Goal: Find contact information: Find contact information

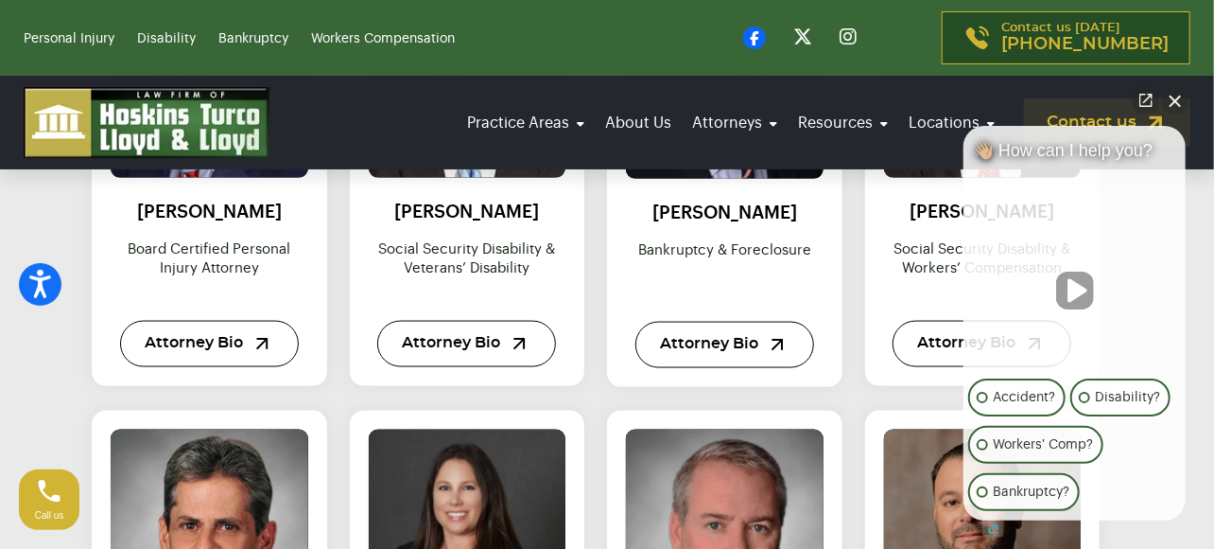
scroll to position [1040, 0]
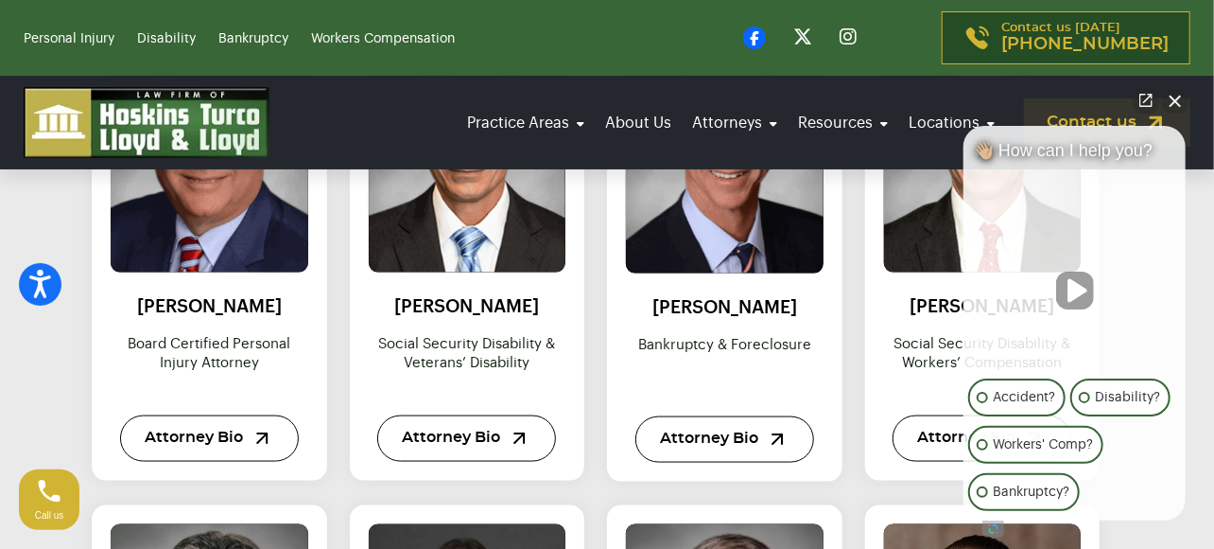
drag, startPoint x: 1092, startPoint y: 135, endPoint x: 1198, endPoint y: 179, distance: 114.5
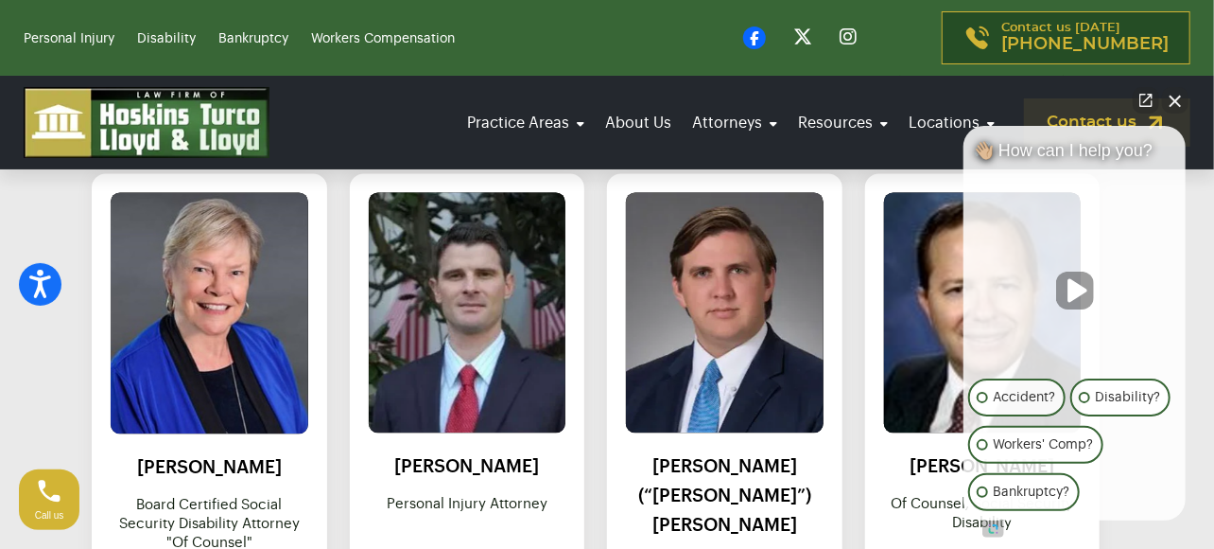
scroll to position [1986, 0]
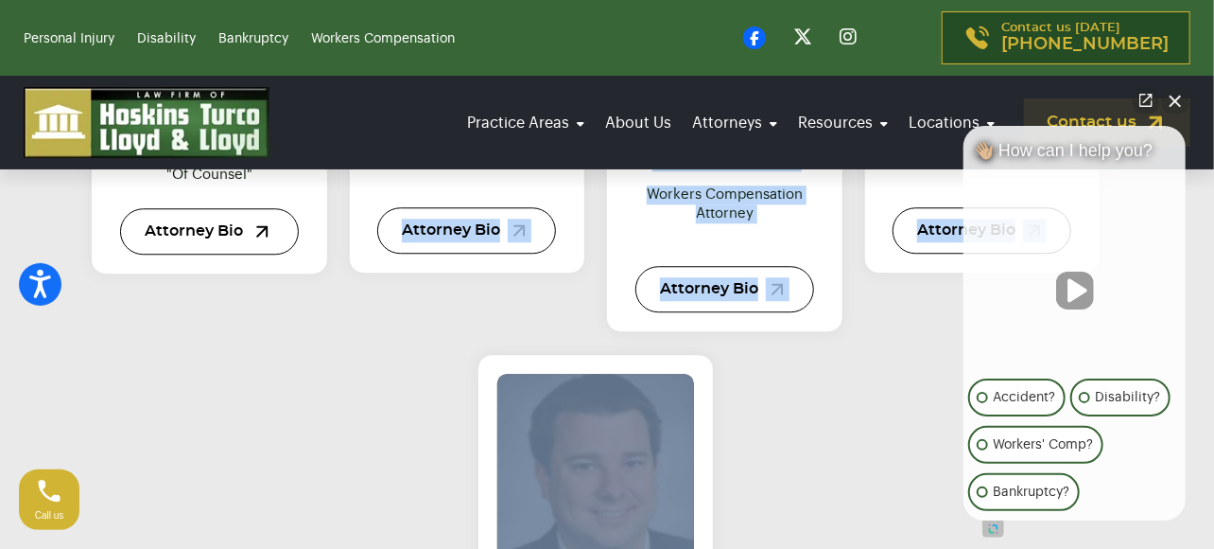
drag, startPoint x: 365, startPoint y: 540, endPoint x: 630, endPoint y: 535, distance: 264.8
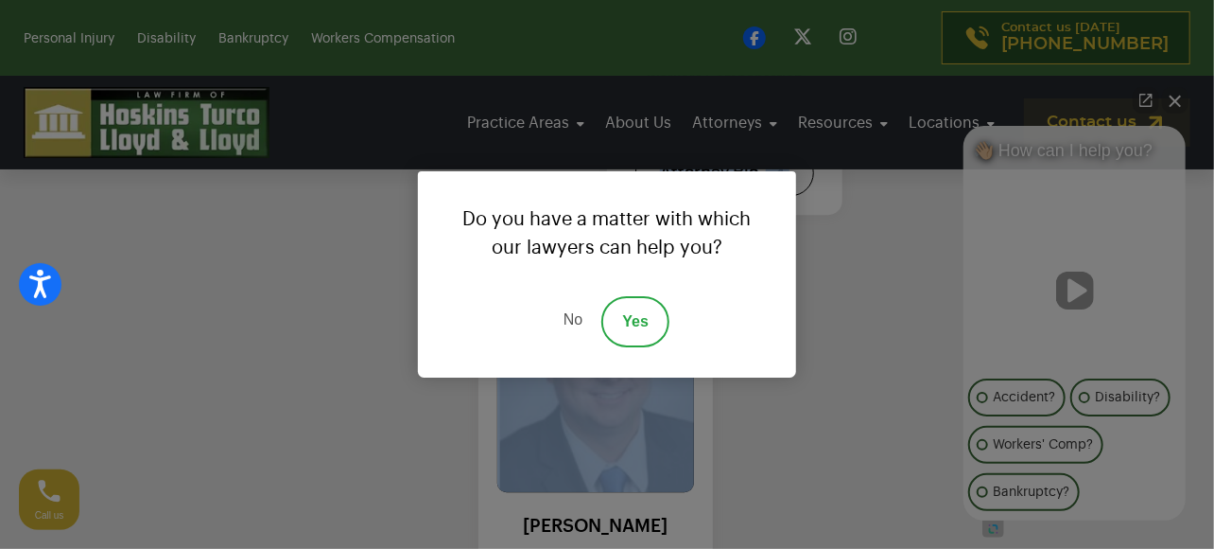
scroll to position [2238, 0]
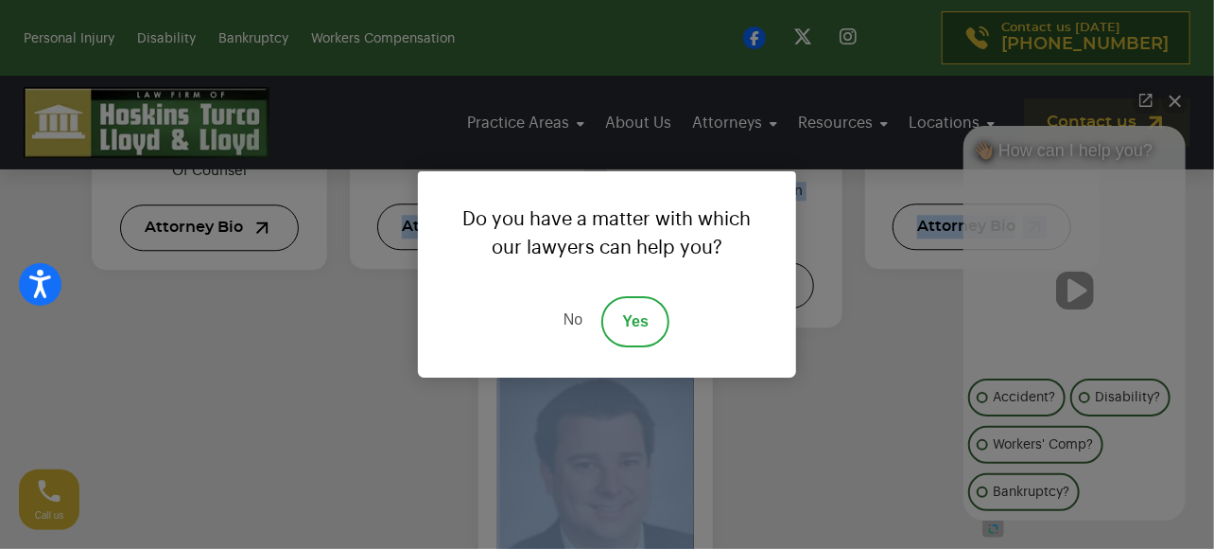
click at [309, 348] on div "Do you have a matter with which our lawyers can help you? No Yes" at bounding box center [607, 274] width 1214 height 549
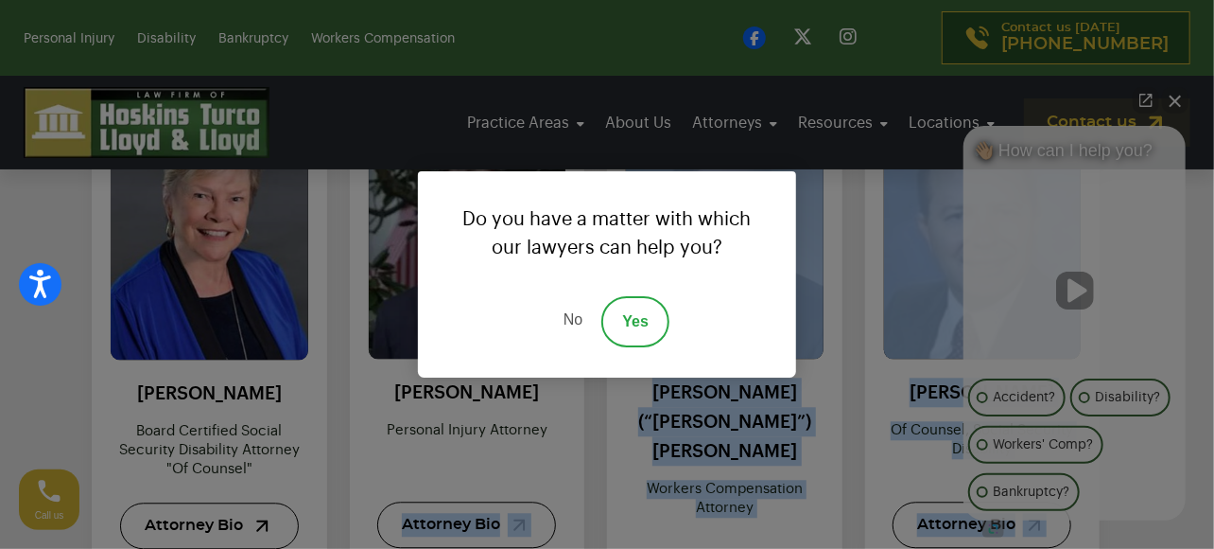
scroll to position [1859, 0]
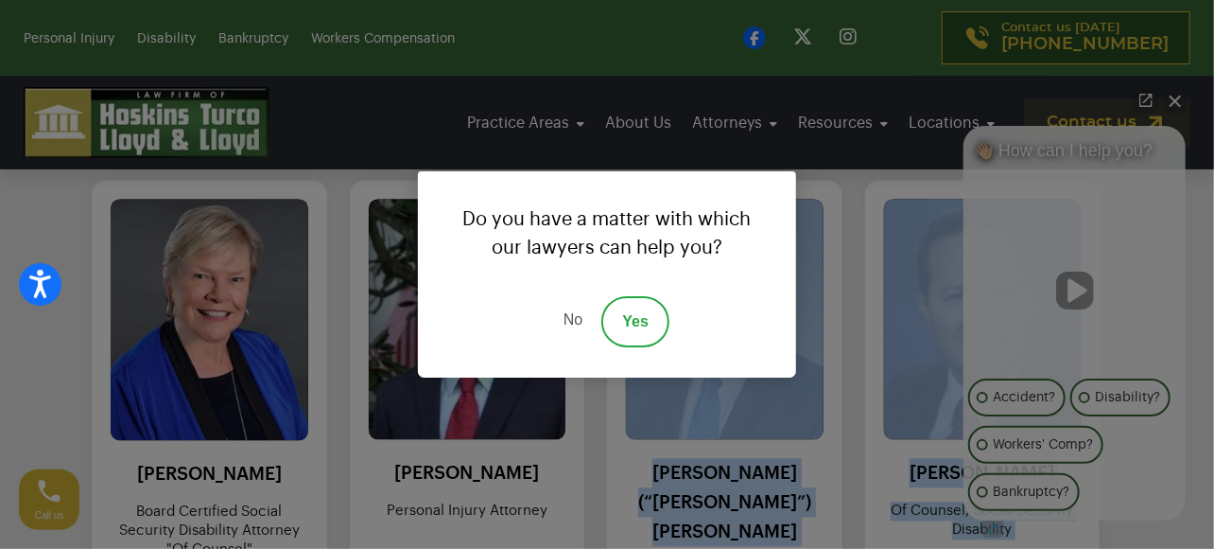
click at [575, 319] on link "No" at bounding box center [573, 321] width 57 height 51
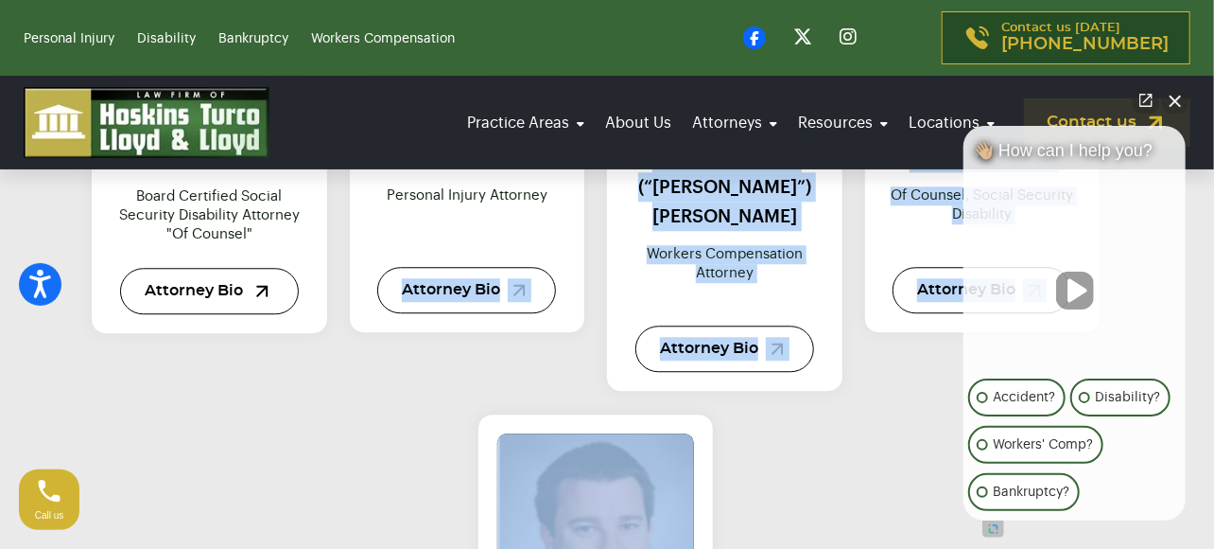
scroll to position [2143, 0]
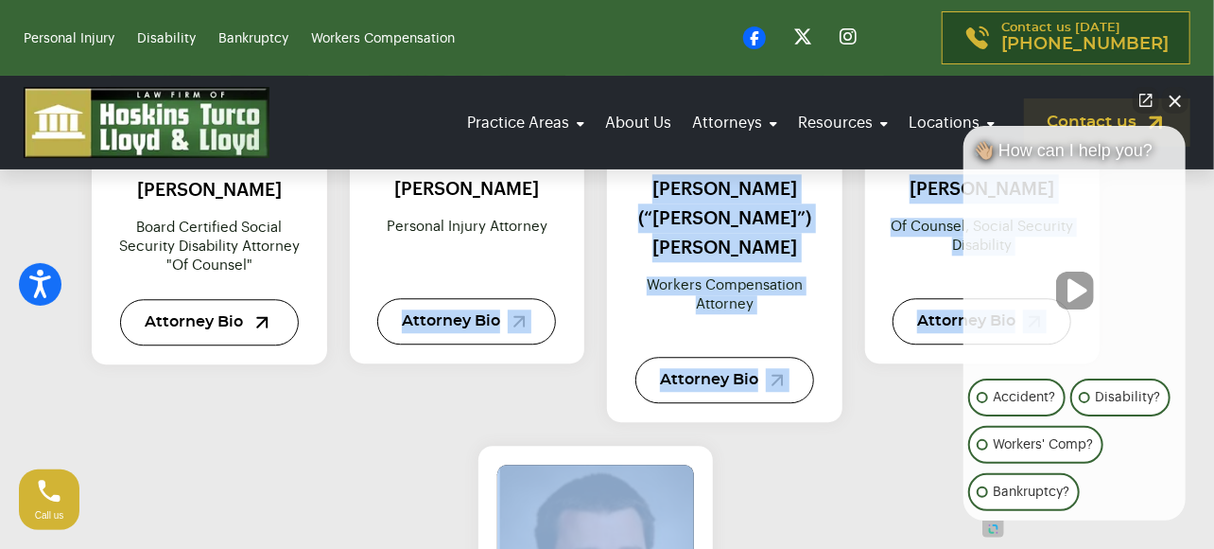
click at [938, 273] on p "Of Counsel, Social Security Disability" at bounding box center [983, 246] width 198 height 57
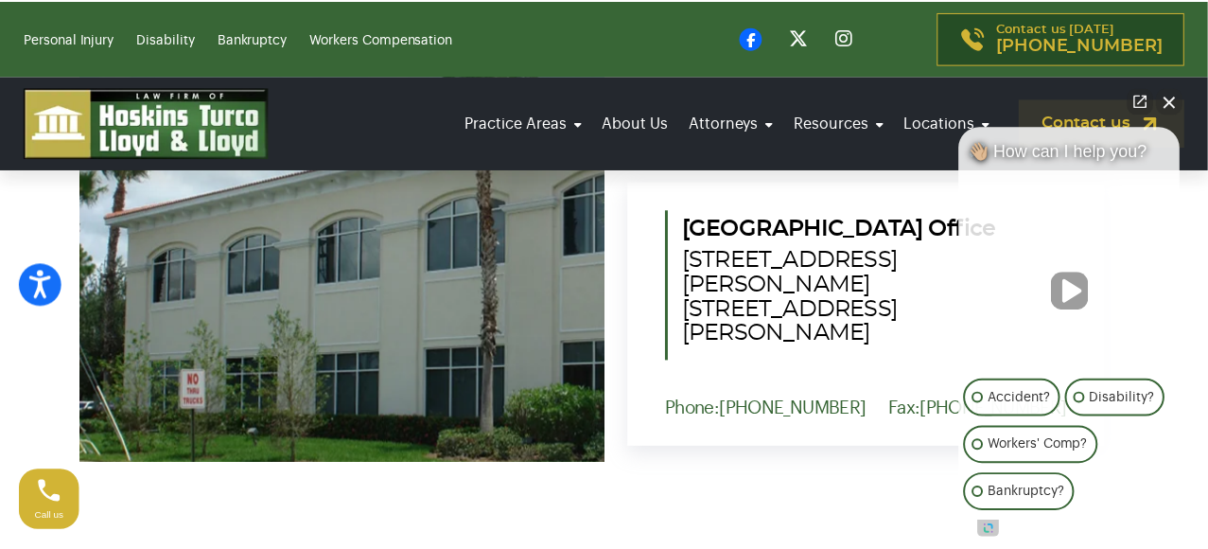
scroll to position [1386, 0]
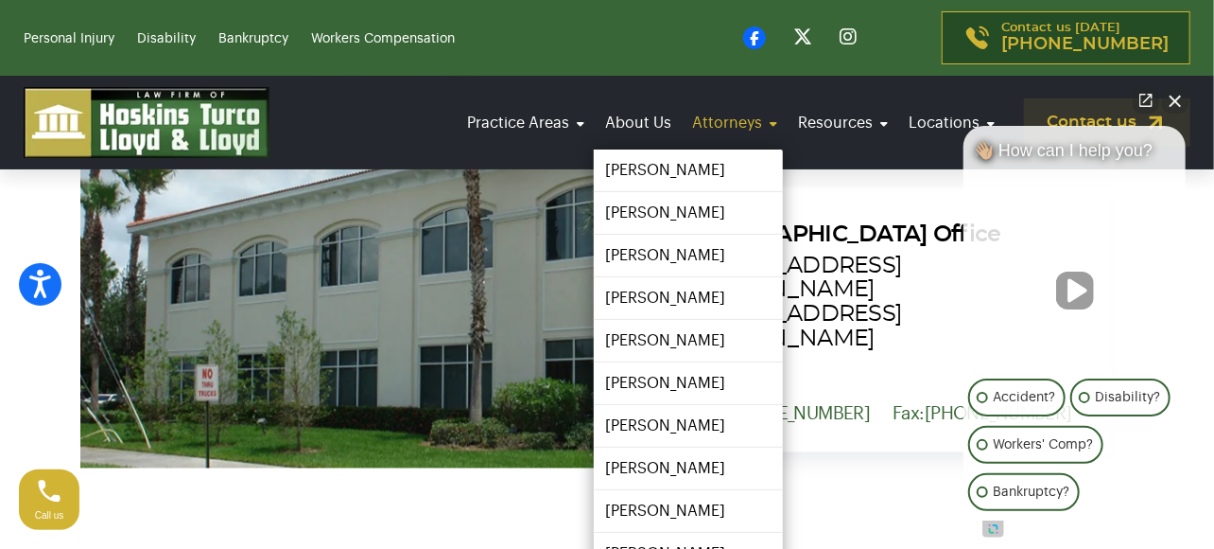
click at [695, 128] on link "Attorneys" at bounding box center [735, 122] width 96 height 53
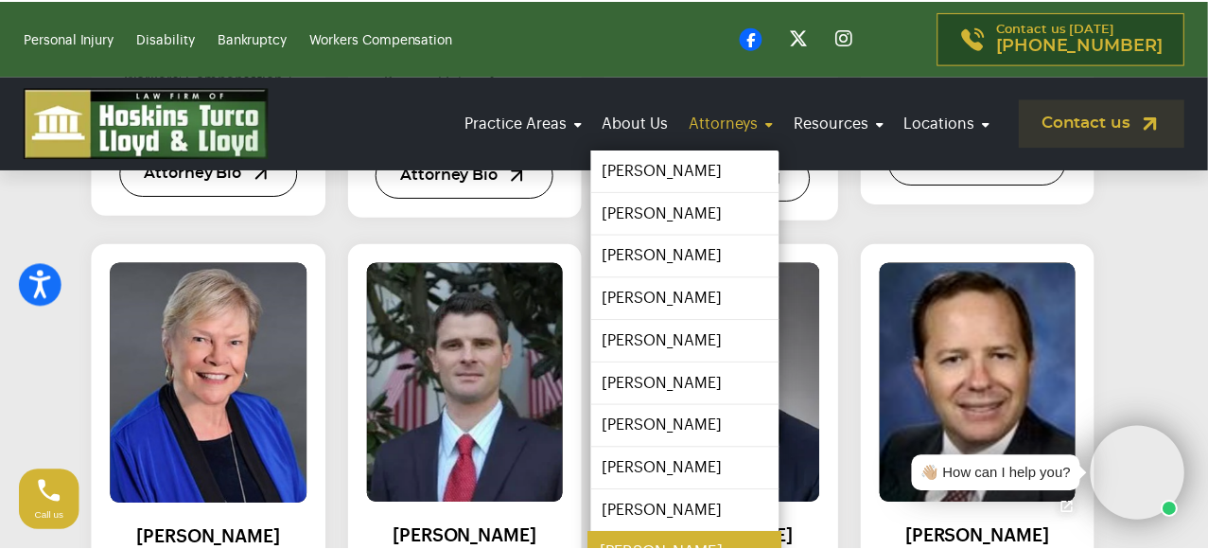
scroll to position [1797, 0]
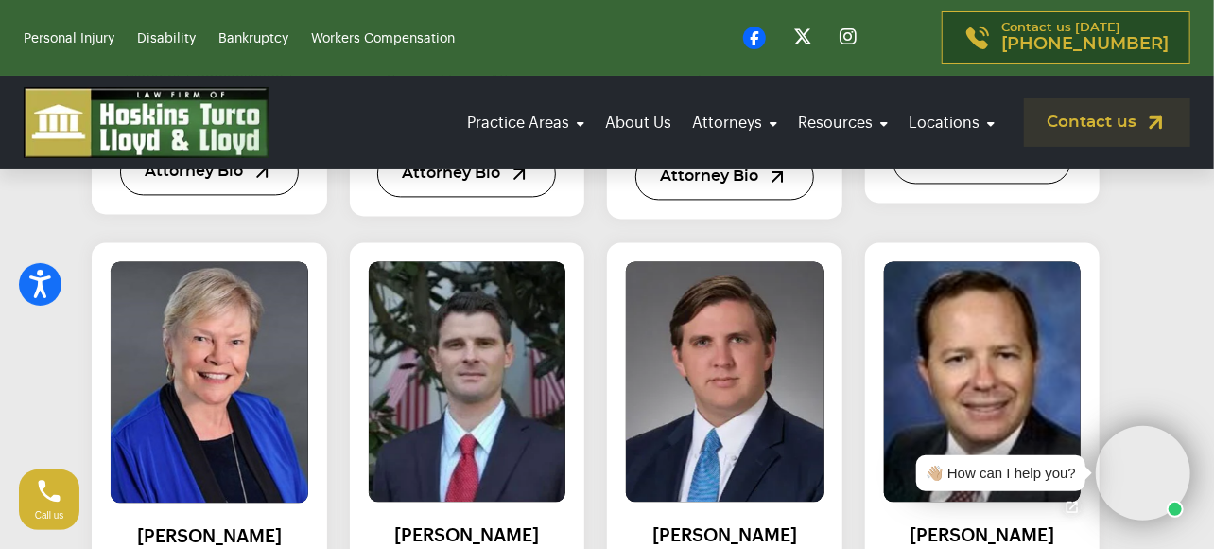
drag, startPoint x: 1151, startPoint y: 270, endPoint x: 1182, endPoint y: 250, distance: 37.0
click at [1151, 270] on section "Contact our attorneys to discuss your case. Get a free consultation Meet our at…" at bounding box center [607, 80] width 1214 height 2564
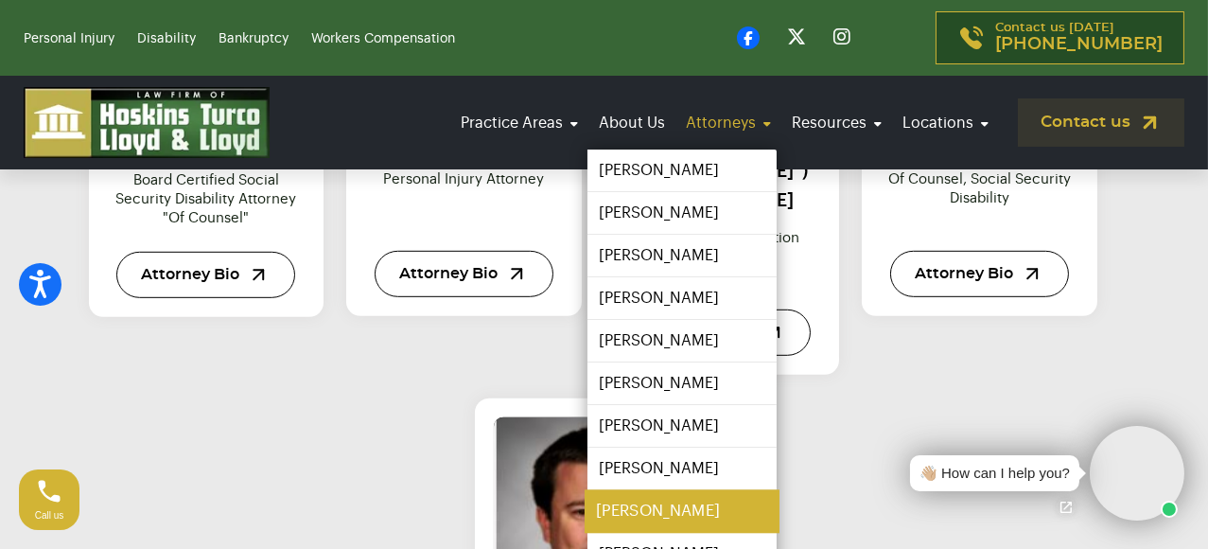
scroll to position [2218, 0]
